Goal: Task Accomplishment & Management: Manage account settings

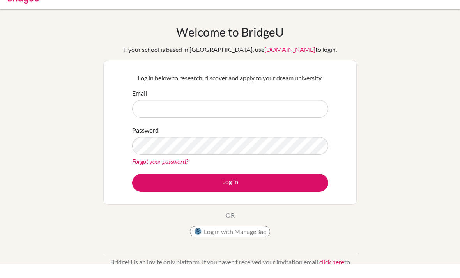
scroll to position [41, 0]
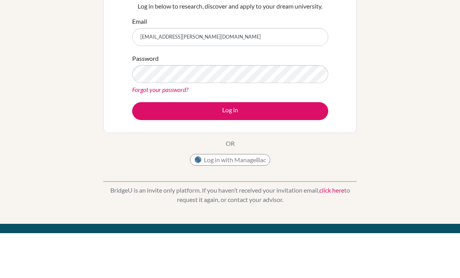
type input "[EMAIL_ADDRESS][PERSON_NAME][DOMAIN_NAME]"
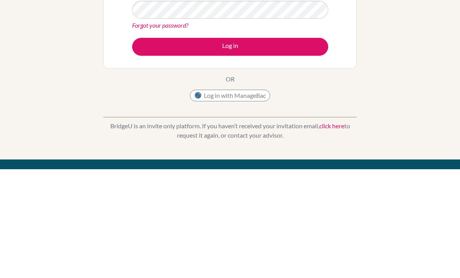
click at [278, 147] on button "Log in" at bounding box center [230, 156] width 196 height 18
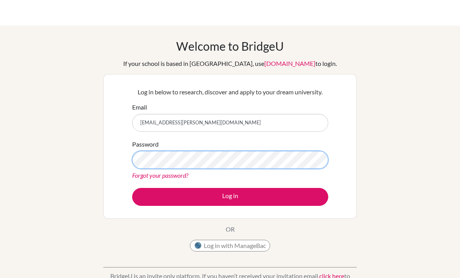
scroll to position [27, 0]
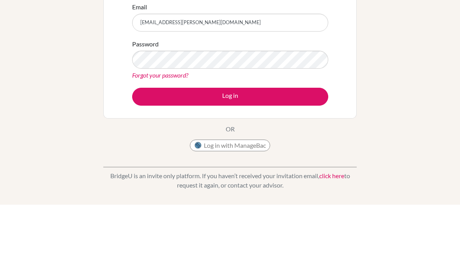
click at [230, 161] on button "Log in" at bounding box center [230, 170] width 196 height 18
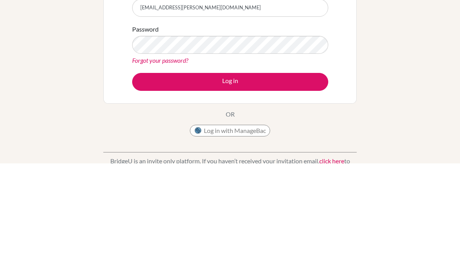
click at [252, 188] on button "Log in" at bounding box center [230, 197] width 196 height 18
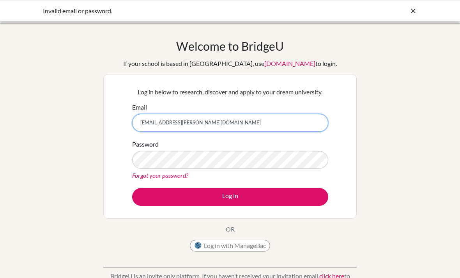
click at [200, 122] on input "madison.moseley@criastidents.com" at bounding box center [230, 123] width 196 height 18
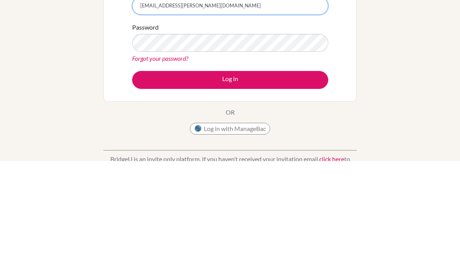
type input "[EMAIL_ADDRESS][PERSON_NAME][DOMAIN_NAME]"
click at [255, 188] on button "Log in" at bounding box center [230, 197] width 196 height 18
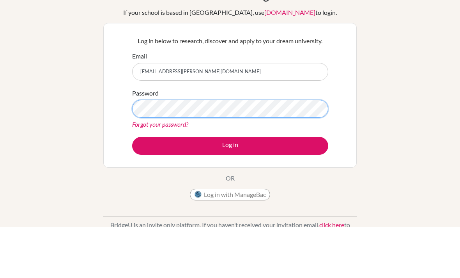
click at [230, 188] on button "Log in" at bounding box center [230, 197] width 196 height 18
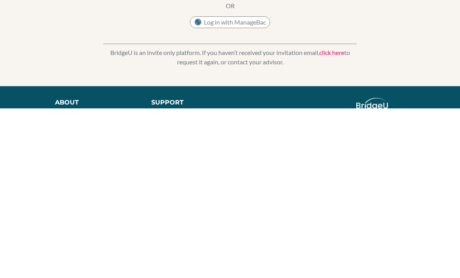
scroll to position [38, 0]
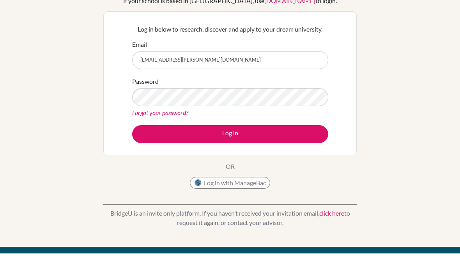
click at [167, 134] on link "Forgot your password?" at bounding box center [160, 137] width 56 height 7
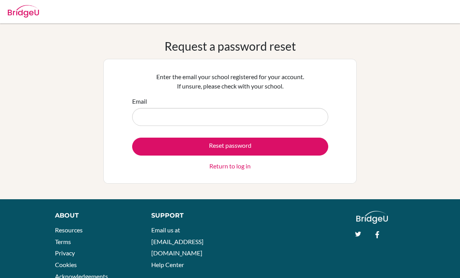
click at [281, 114] on input "Email" at bounding box center [230, 117] width 196 height 18
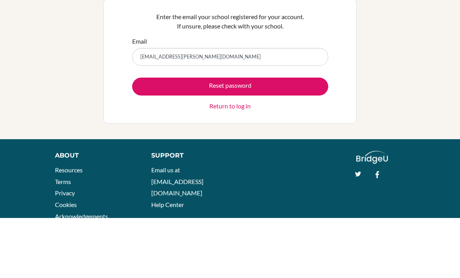
type input "[EMAIL_ADDRESS][PERSON_NAME][DOMAIN_NAME]"
click at [268, 138] on button "Reset password" at bounding box center [230, 147] width 196 height 18
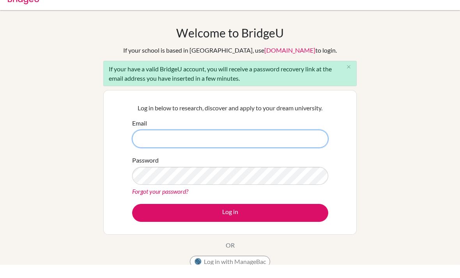
scroll to position [13, 0]
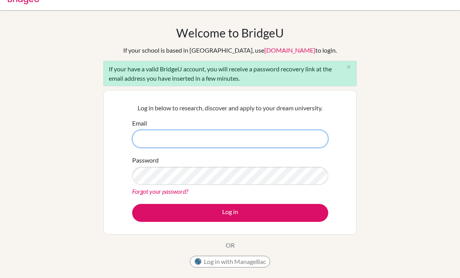
click at [271, 136] on input "Email" at bounding box center [230, 139] width 196 height 18
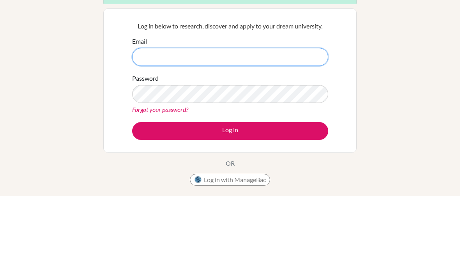
type input "madison.moseley@criastidents.com"
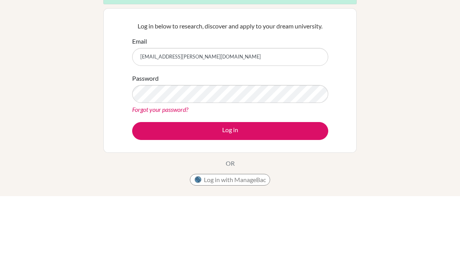
scroll to position [95, 0]
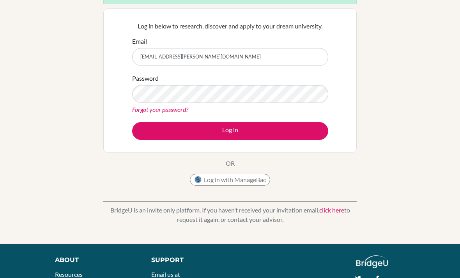
click at [167, 128] on button "Log in" at bounding box center [230, 131] width 196 height 18
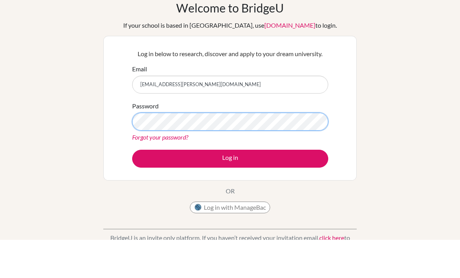
click at [230, 188] on button "Log in" at bounding box center [230, 197] width 196 height 18
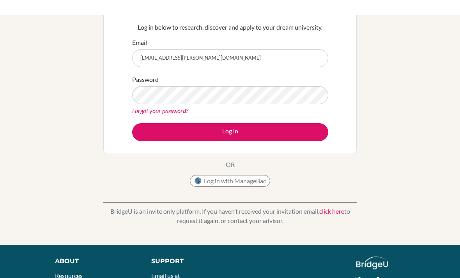
scroll to position [41, 0]
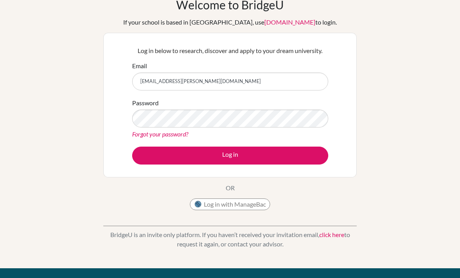
click at [248, 82] on input "[EMAIL_ADDRESS][PERSON_NAME][DOMAIN_NAME]" at bounding box center [230, 82] width 196 height 18
click at [203, 80] on input "madison.moseley@criastidents.com" at bounding box center [230, 82] width 196 height 18
click at [203, 79] on input "madison.moseley@criastidents.com" at bounding box center [230, 82] width 196 height 18
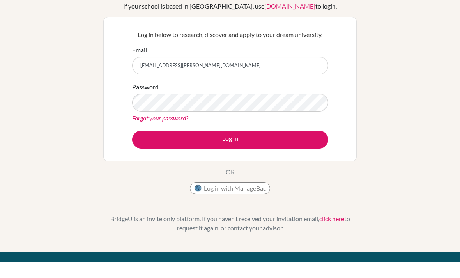
type input "[EMAIL_ADDRESS][PERSON_NAME][DOMAIN_NAME]"
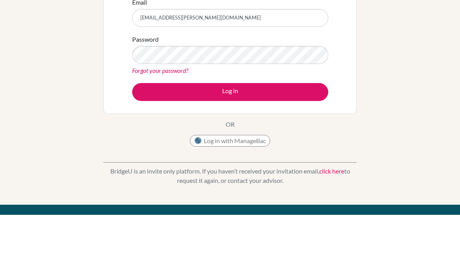
click at [274, 147] on button "Log in" at bounding box center [230, 156] width 196 height 18
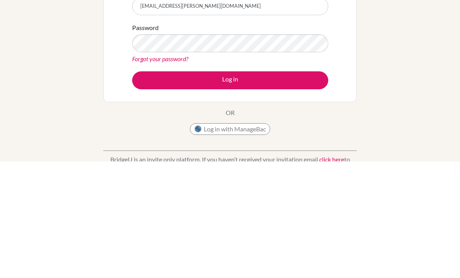
click at [147, 188] on button "Log in" at bounding box center [230, 197] width 196 height 18
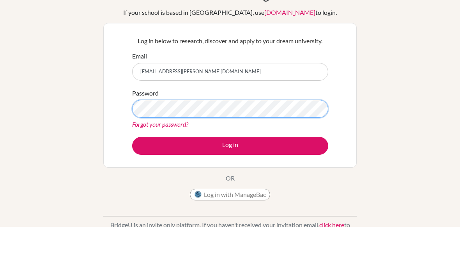
click at [230, 188] on button "Log in" at bounding box center [230, 197] width 196 height 18
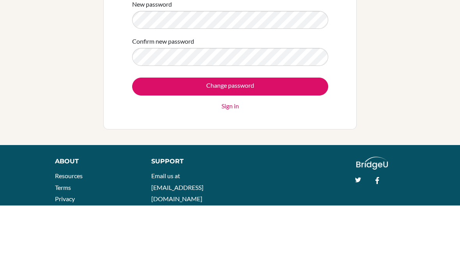
click at [255, 150] on input "Change password" at bounding box center [230, 159] width 196 height 18
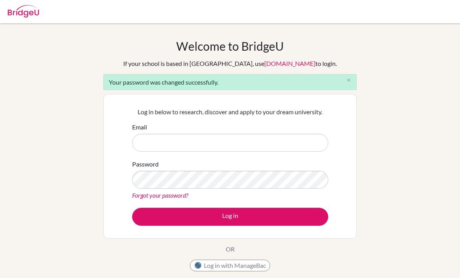
click at [236, 144] on input "Email" at bounding box center [230, 143] width 196 height 18
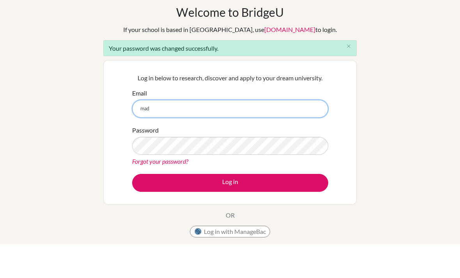
type input "[EMAIL_ADDRESS][PERSON_NAME][DOMAIN_NAME]"
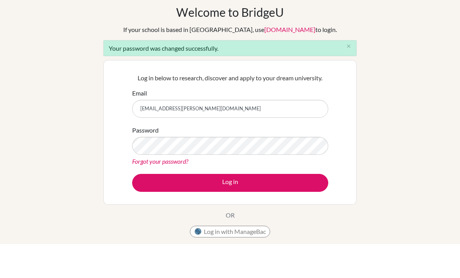
scroll to position [34, 0]
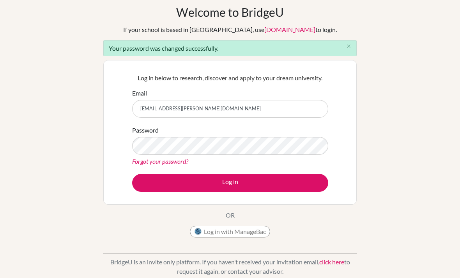
click at [275, 179] on button "Log in" at bounding box center [230, 183] width 196 height 18
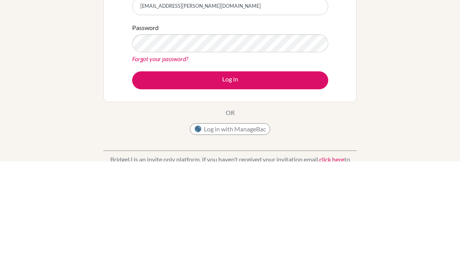
click at [287, 188] on button "Log in" at bounding box center [230, 197] width 196 height 18
